Goal: Task Accomplishment & Management: Use online tool/utility

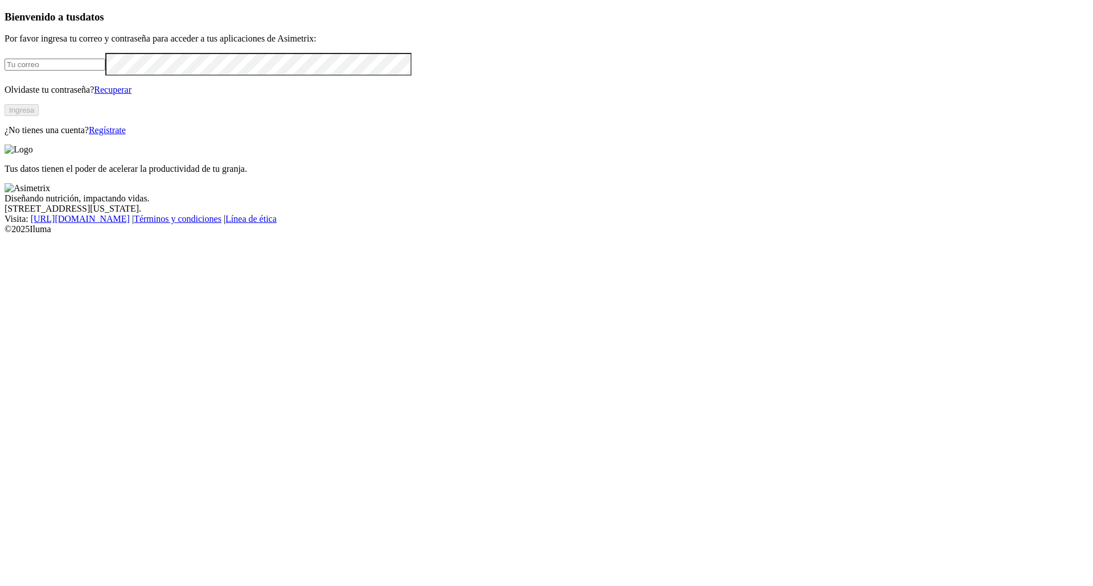
click at [105, 71] on input "email" at bounding box center [55, 65] width 101 height 12
type input "[EMAIL_ADDRESS][DOMAIN_NAME]"
click at [146, 76] on form "[EMAIL_ADDRESS][DOMAIN_NAME]" at bounding box center [547, 64] width 1084 height 23
click input "submit" at bounding box center [0, 0] width 0 height 0
